Goal: Transaction & Acquisition: Purchase product/service

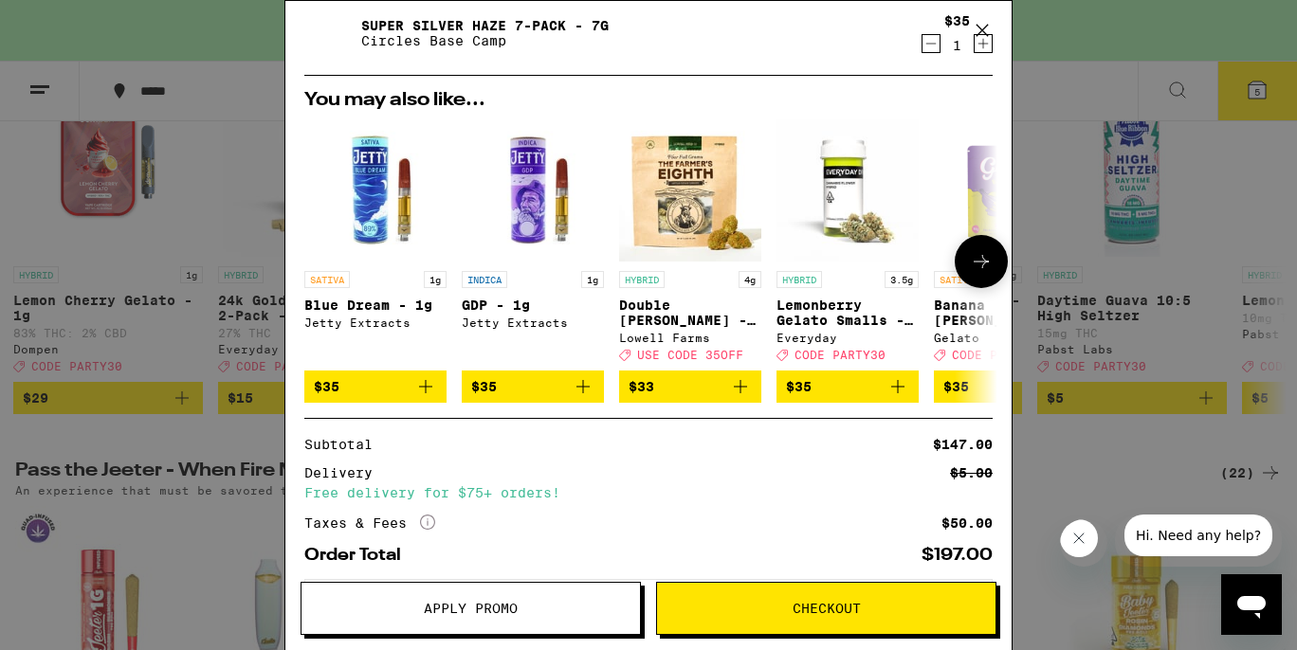
scroll to position [494, 0]
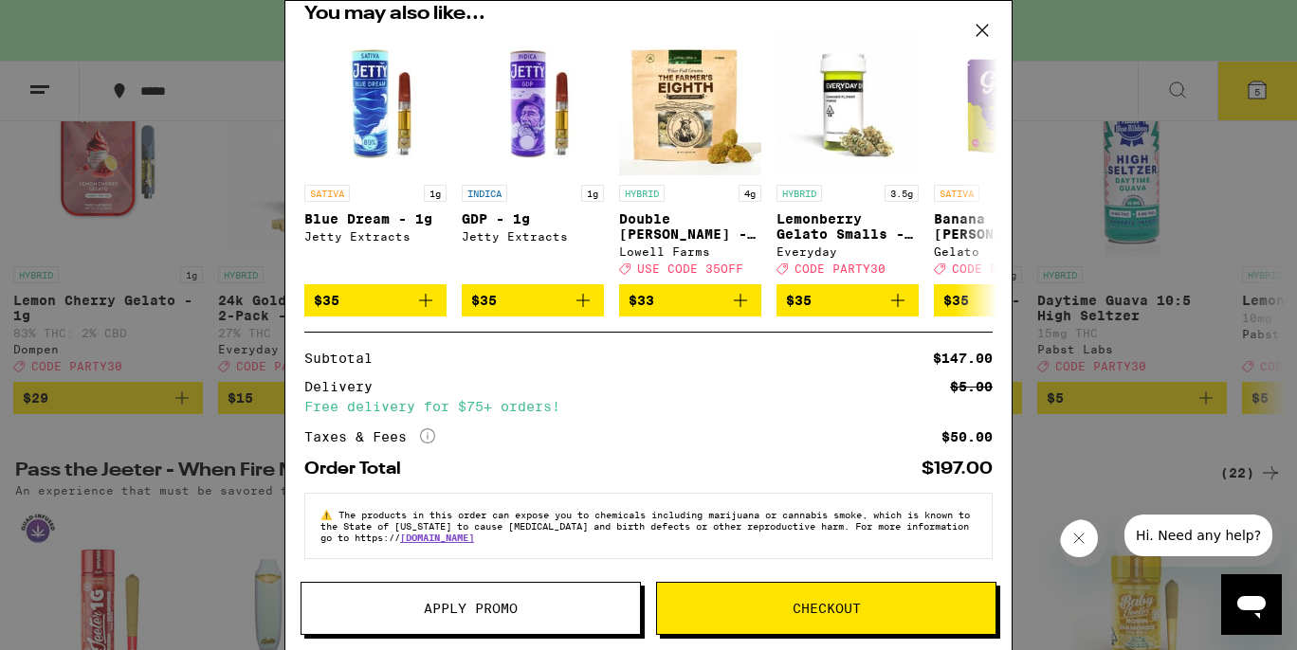
click at [465, 604] on span "Apply Promo" at bounding box center [471, 608] width 94 height 13
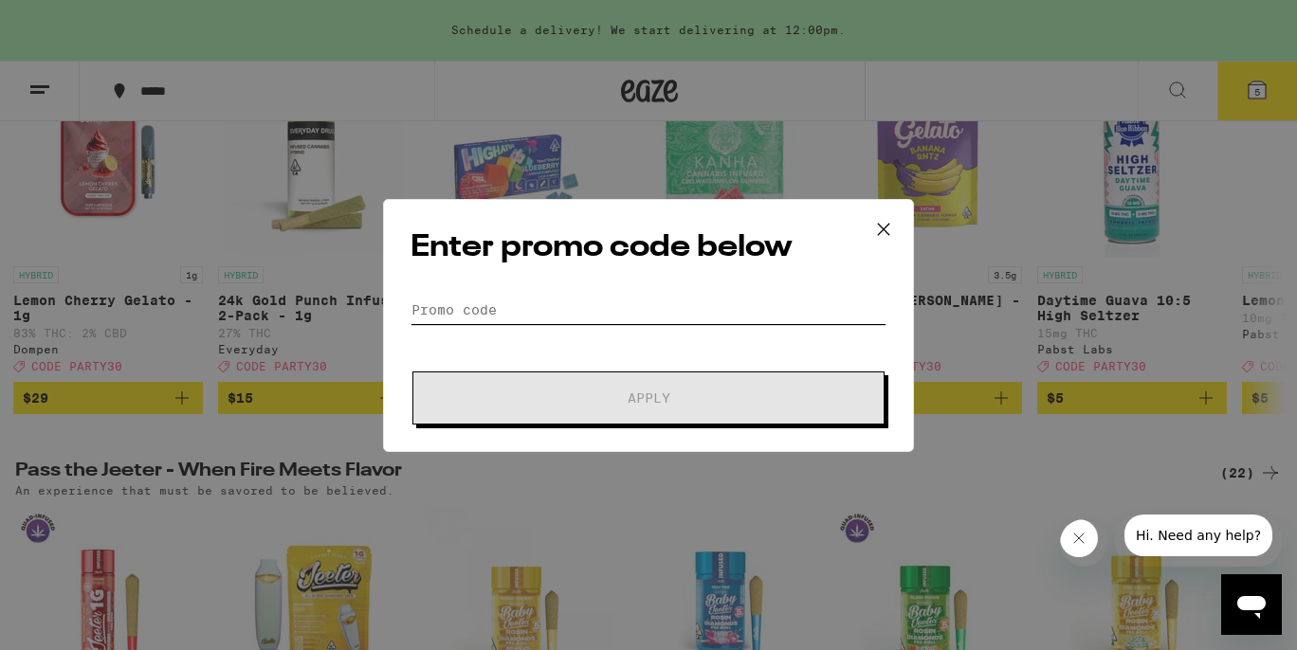
click at [489, 302] on input "Promo Code" at bounding box center [649, 310] width 476 height 28
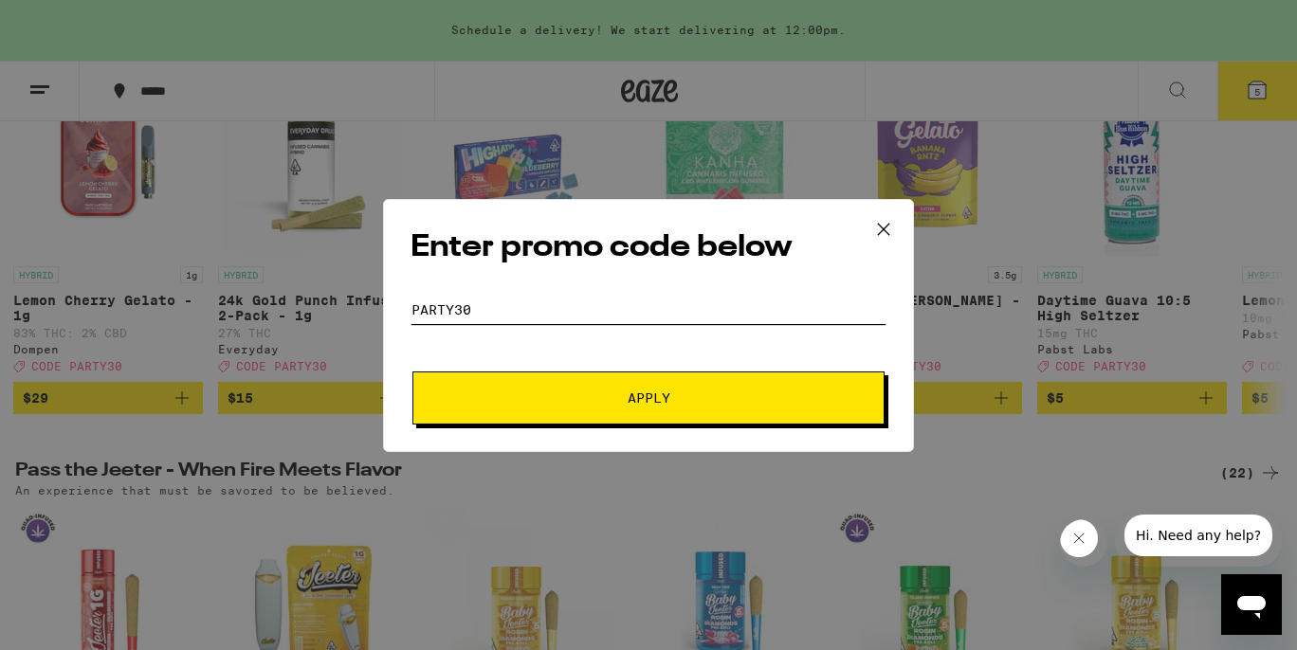
type input "PARTY30"
click at [412, 372] on button "Apply" at bounding box center [648, 398] width 472 height 53
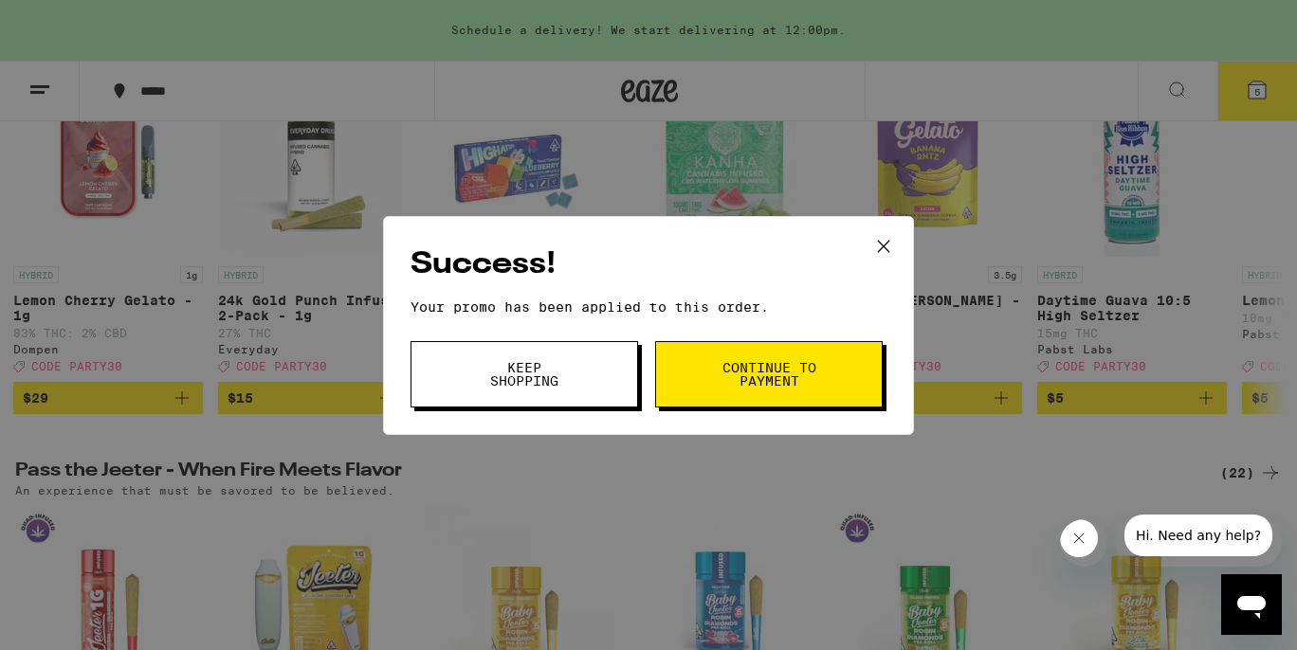
click at [570, 364] on span "Keep Shopping" at bounding box center [524, 374] width 97 height 27
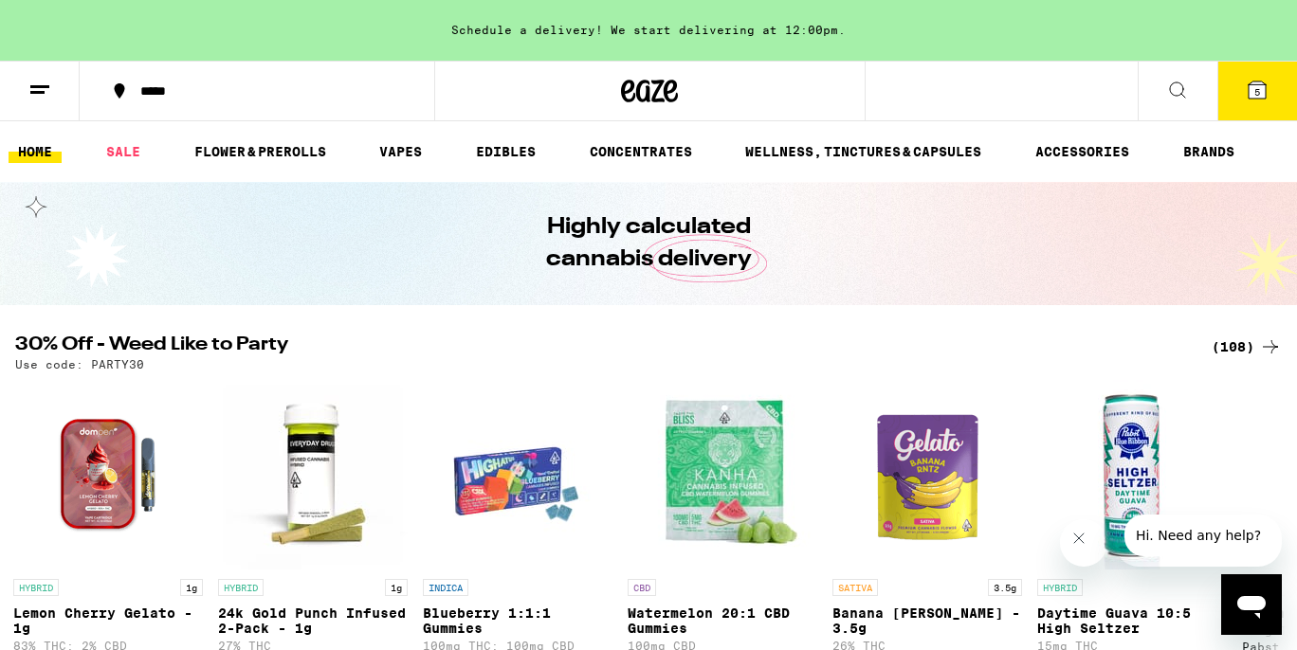
click at [1251, 92] on icon at bounding box center [1257, 90] width 17 height 17
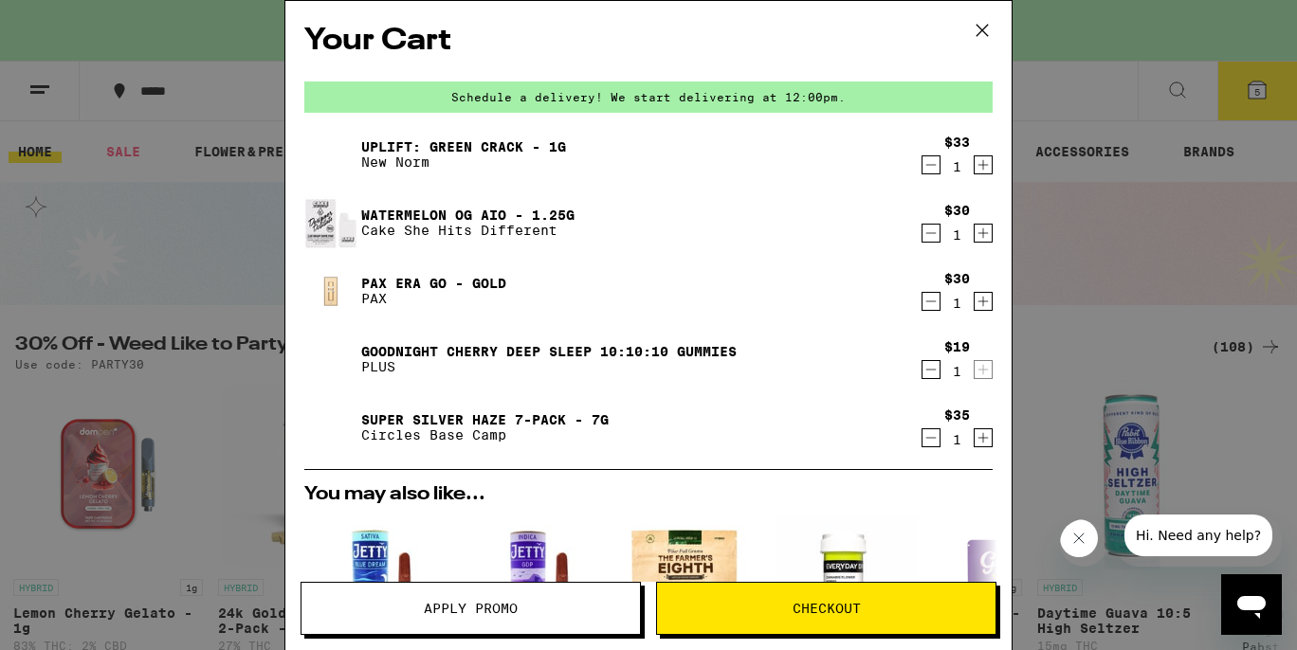
click at [819, 608] on span "Checkout" at bounding box center [827, 608] width 68 height 13
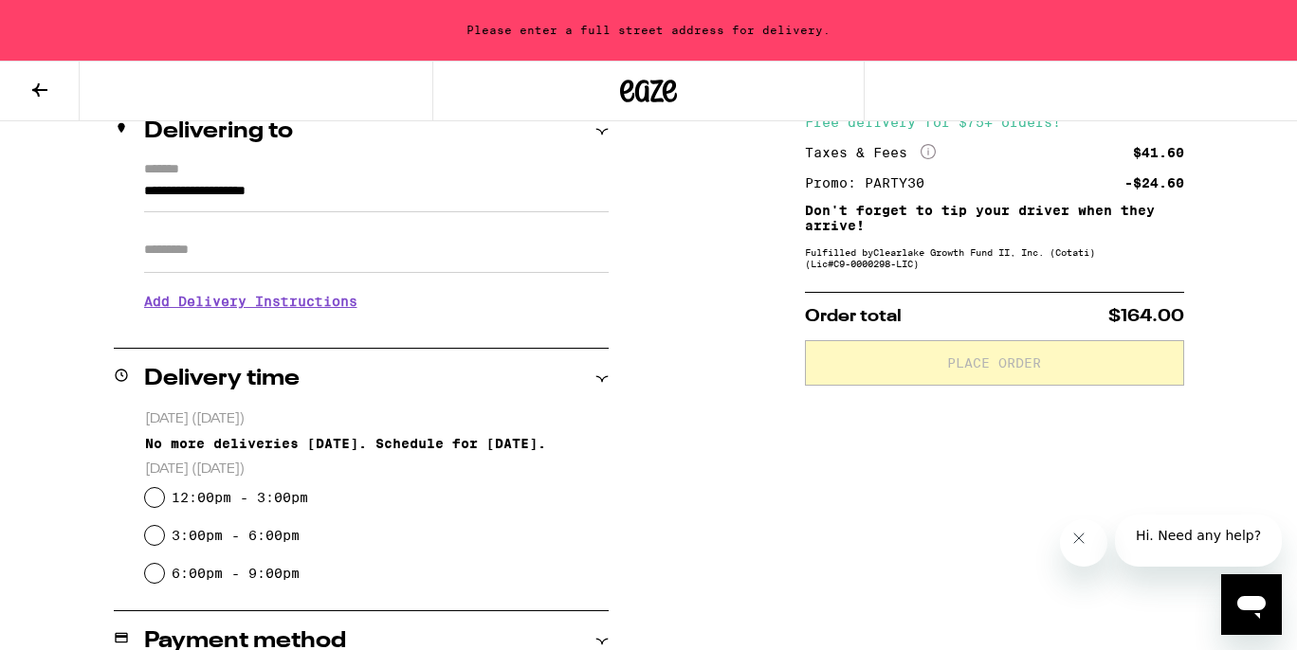
scroll to position [243, 0]
